Goal: Task Accomplishment & Management: Manage account settings

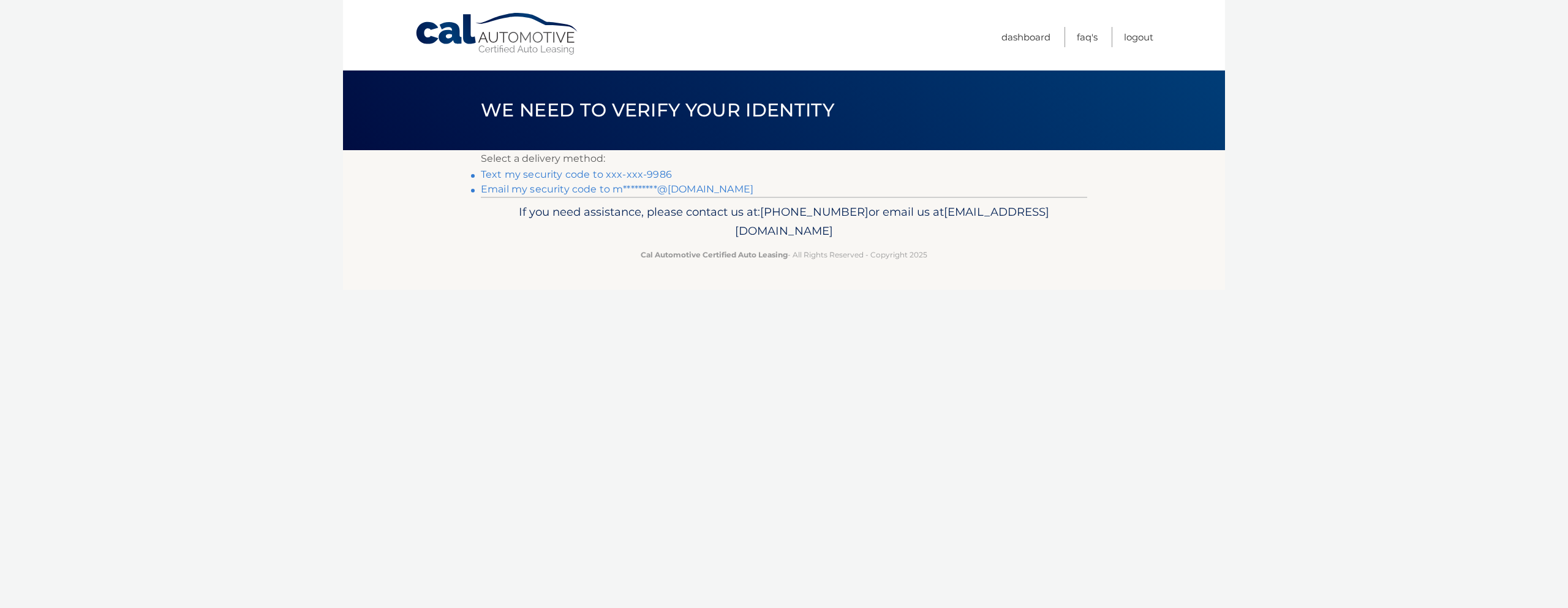
click at [648, 174] on link "Text my security code to xxx-xxx-9986" at bounding box center [576, 175] width 191 height 12
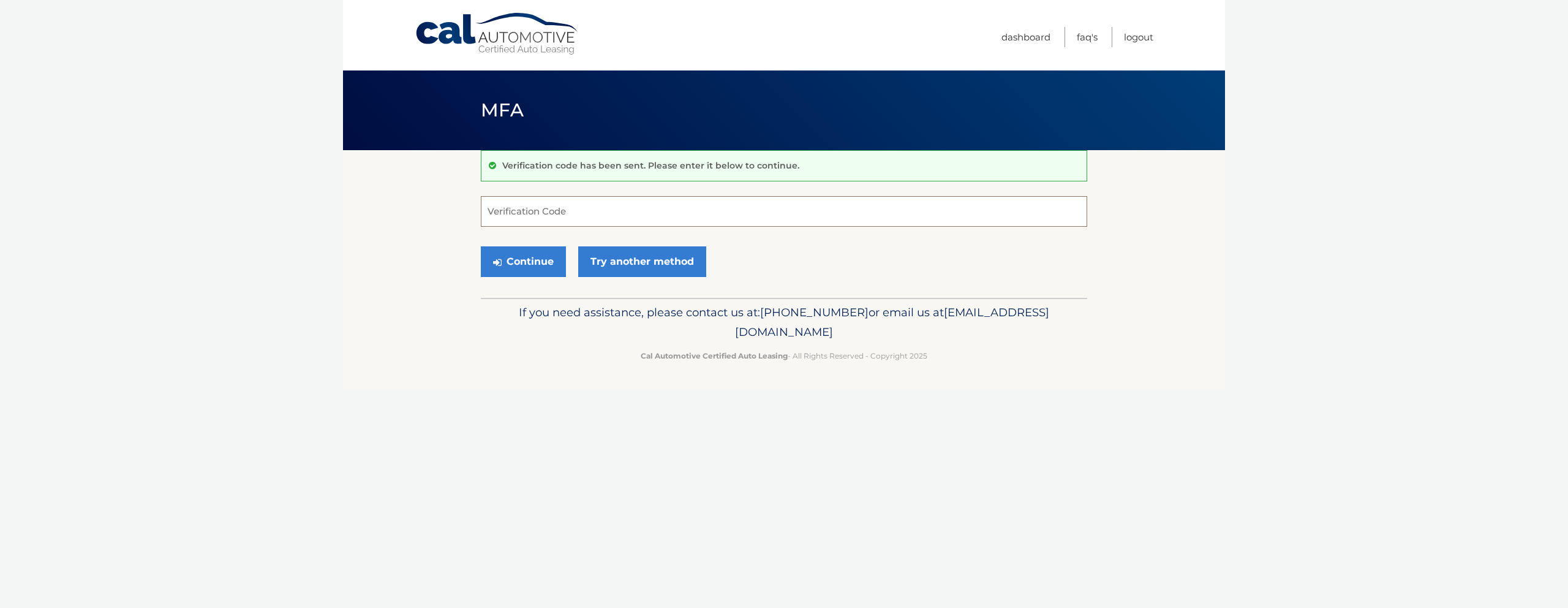
click at [615, 215] on input "Verification Code" at bounding box center [784, 211] width 607 height 30
type input "502790"
click at [533, 258] on button "Continue" at bounding box center [523, 261] width 85 height 30
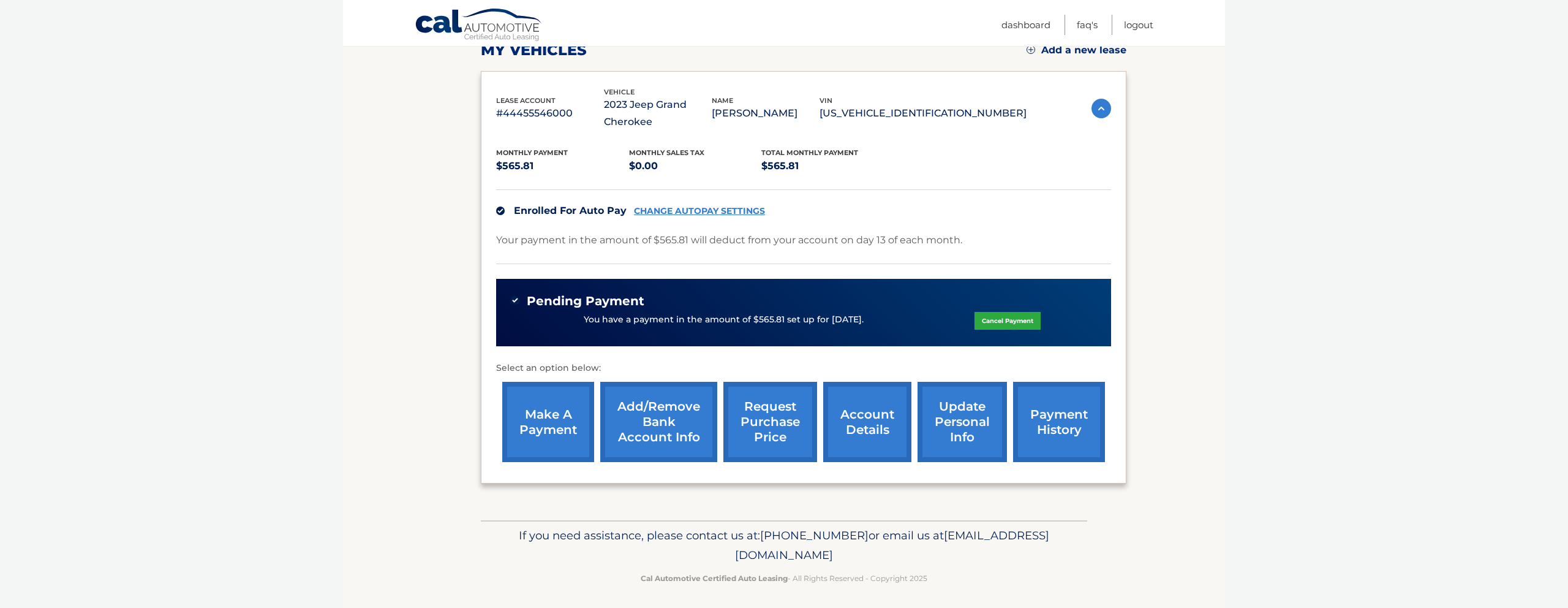
scroll to position [184, 0]
